Goal: Transaction & Acquisition: Purchase product/service

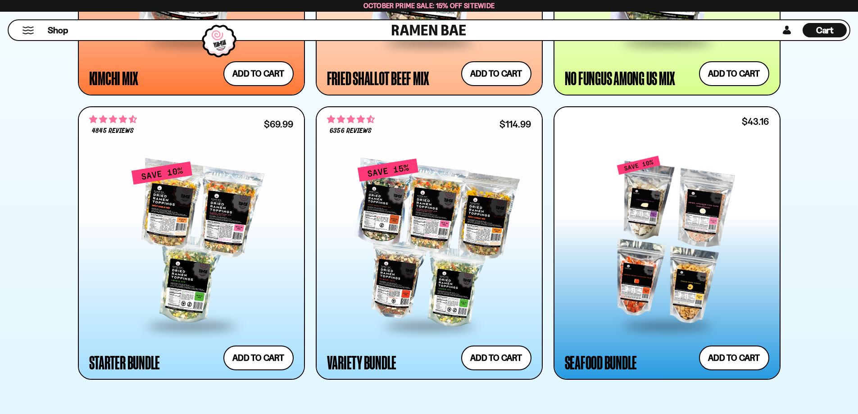
scroll to position [1036, 0]
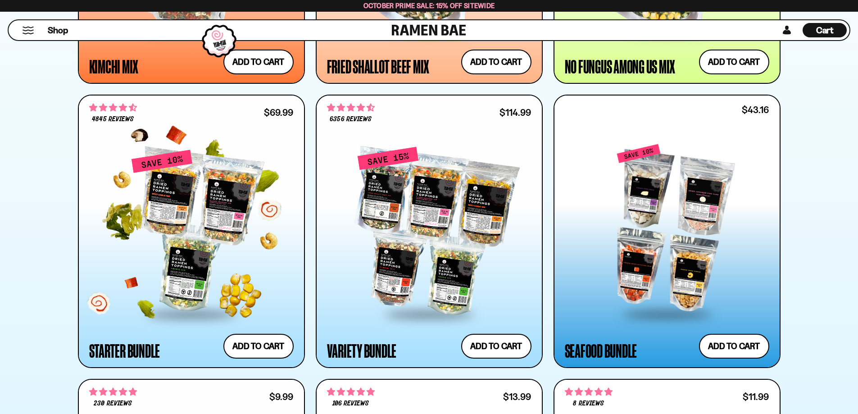
click at [156, 202] on div at bounding box center [191, 231] width 205 height 164
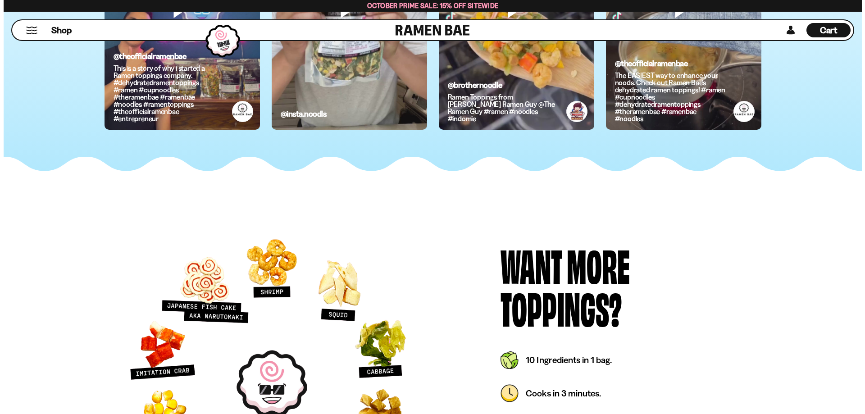
scroll to position [4160, 0]
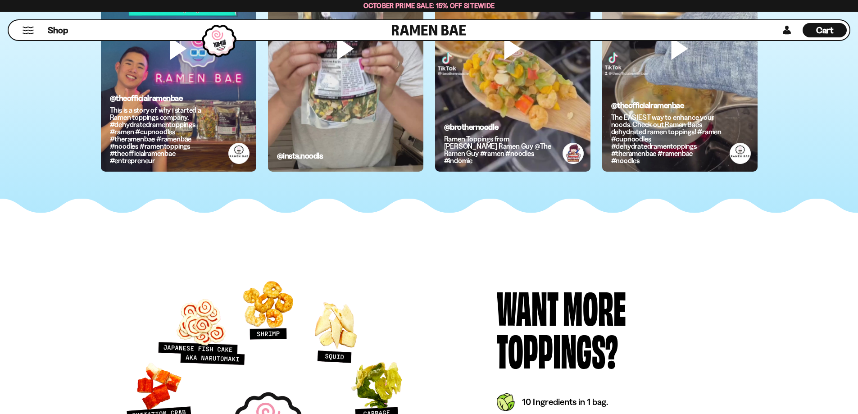
click at [30, 29] on button "Mobile Menu Trigger" at bounding box center [28, 31] width 12 height 8
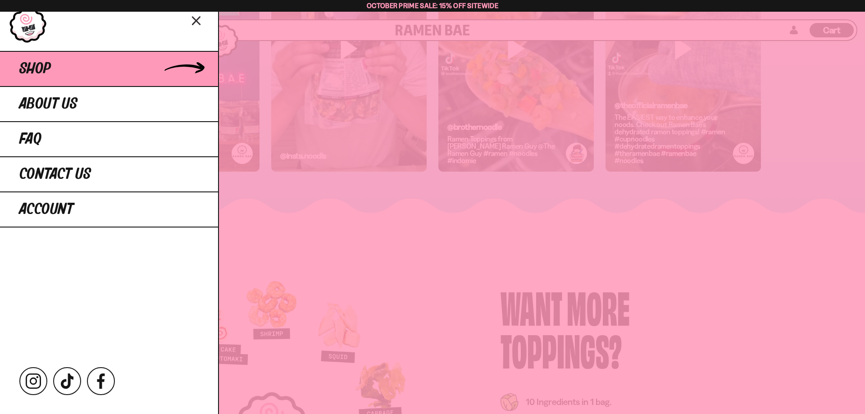
click at [46, 61] on span "Shop" at bounding box center [35, 69] width 32 height 16
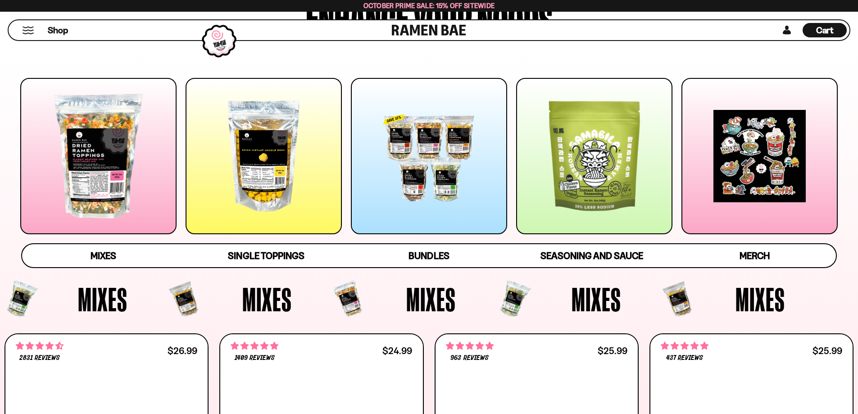
scroll to position [135, 0]
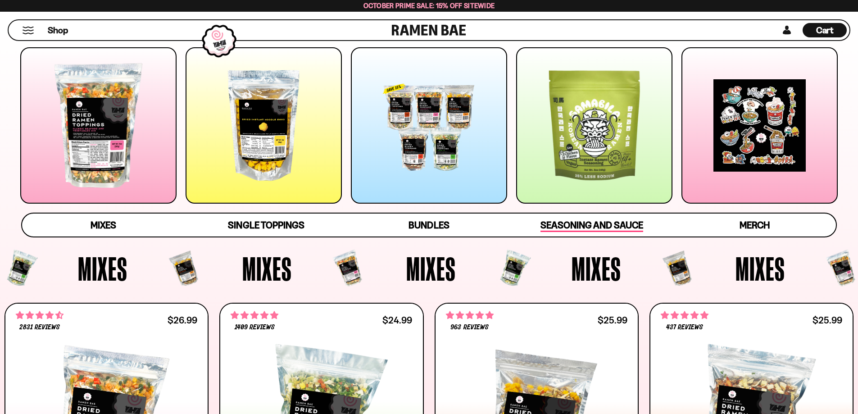
click at [592, 223] on span "Seasoning and Sauce" at bounding box center [592, 225] width 102 height 13
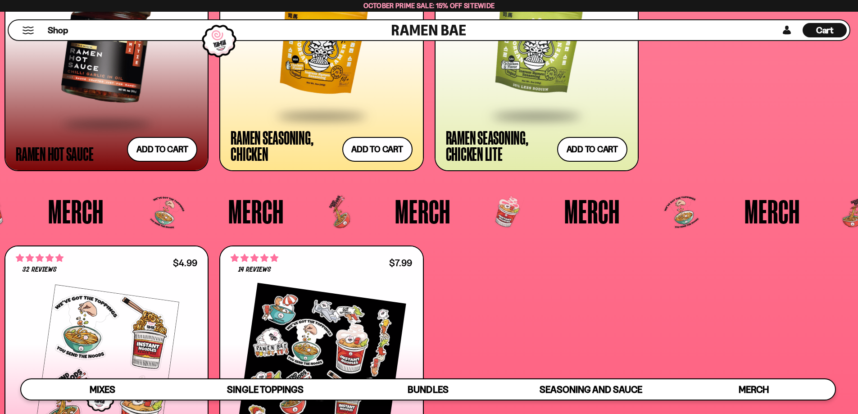
scroll to position [2762, 0]
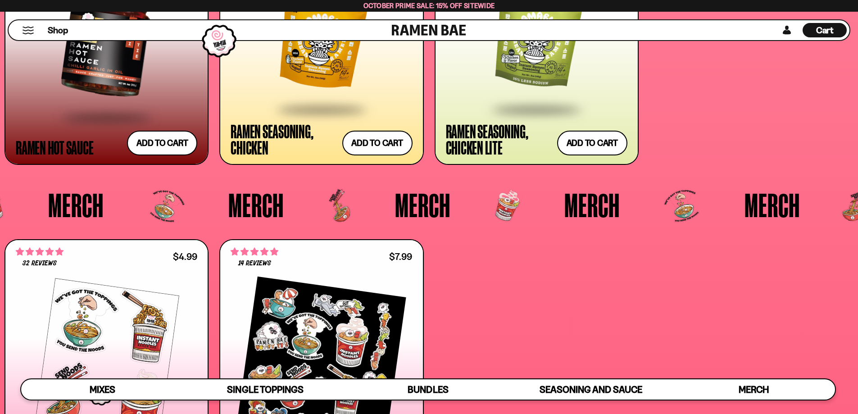
click at [430, 213] on span "Merch" at bounding box center [422, 204] width 55 height 33
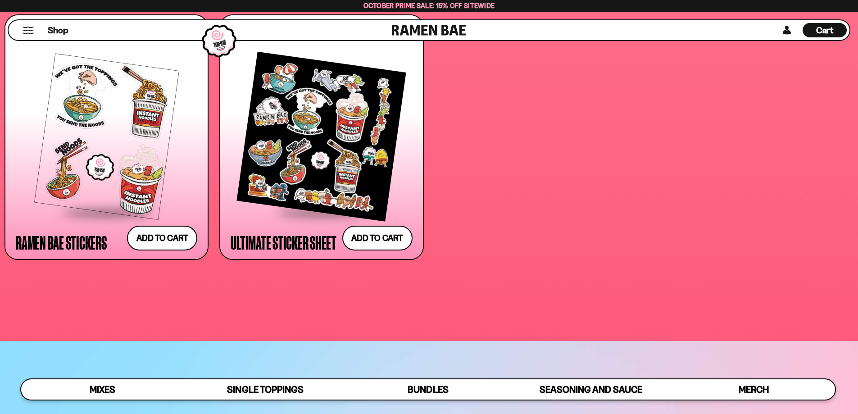
scroll to position [2987, 0]
